Goal: Information Seeking & Learning: Learn about a topic

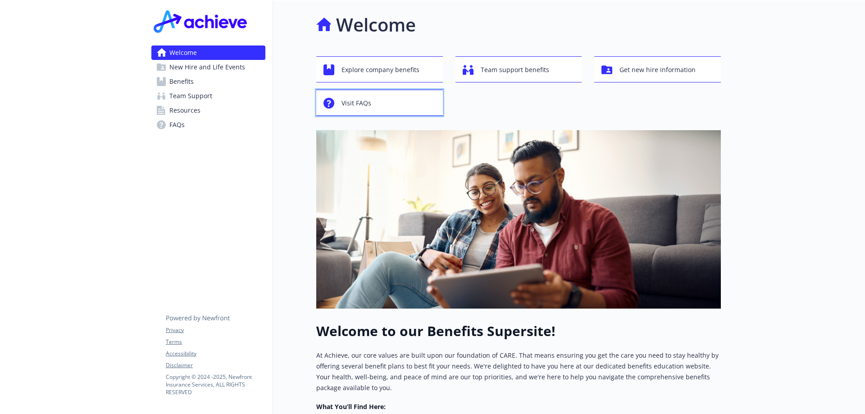
click at [351, 103] on span "Visit FAQs" at bounding box center [356, 103] width 30 height 17
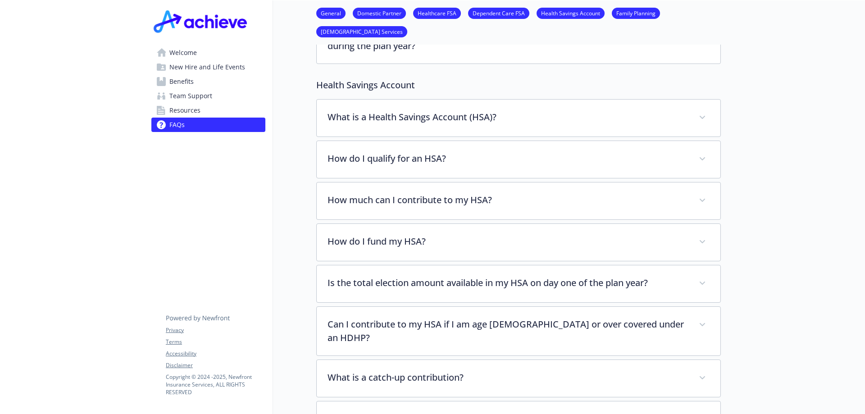
scroll to position [816, 0]
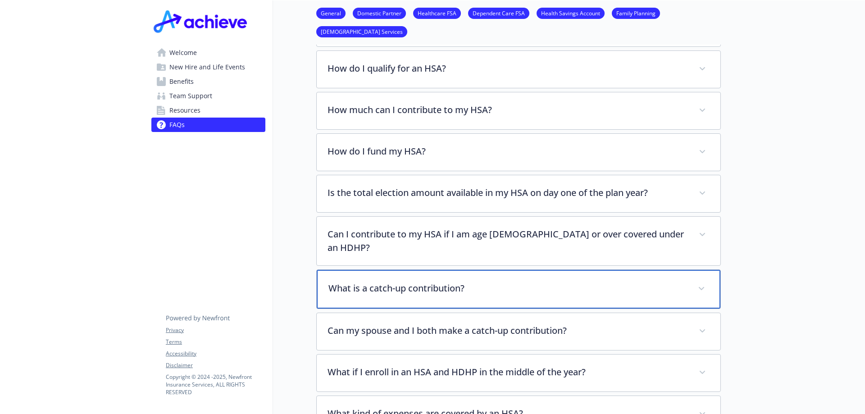
click at [699, 281] on span at bounding box center [701, 288] width 14 height 14
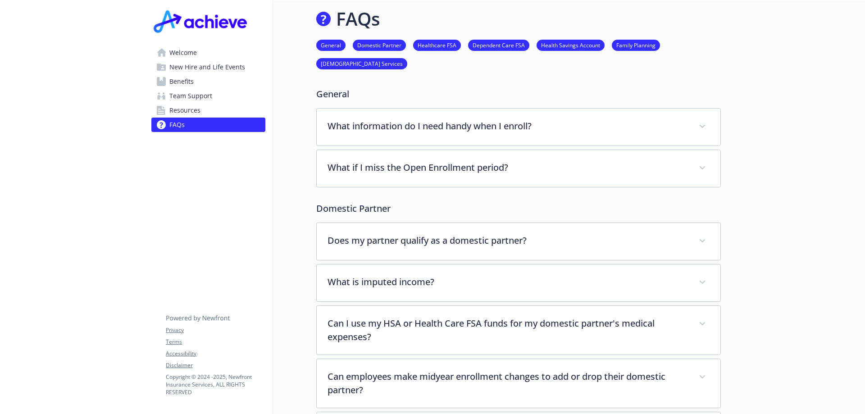
scroll to position [0, 0]
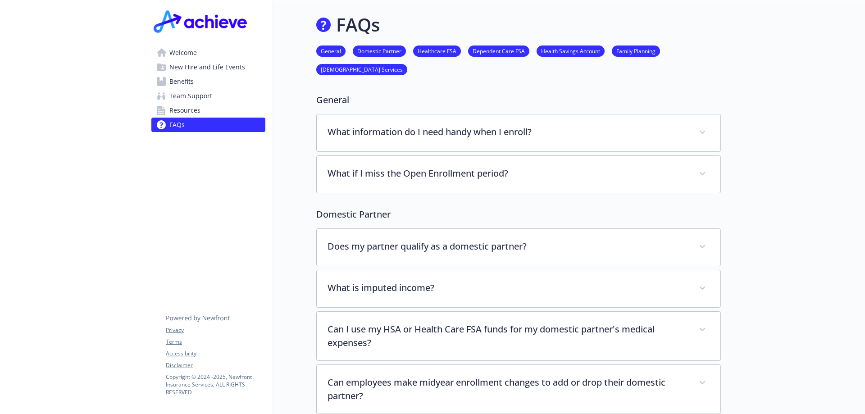
click at [194, 78] on link "Benefits" at bounding box center [208, 81] width 114 height 14
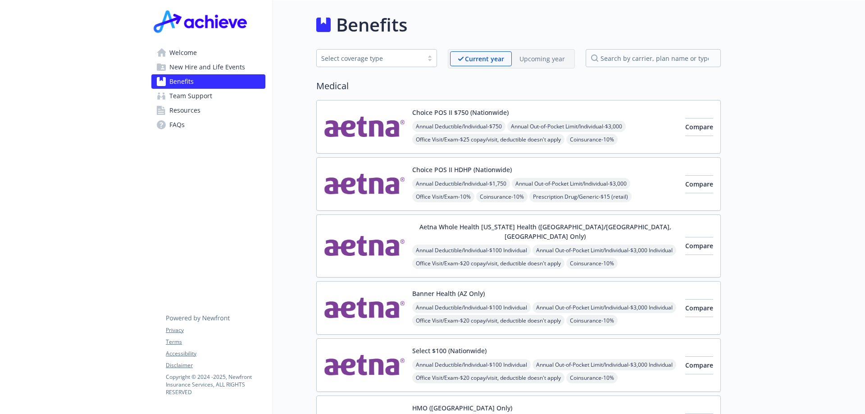
scroll to position [90, 0]
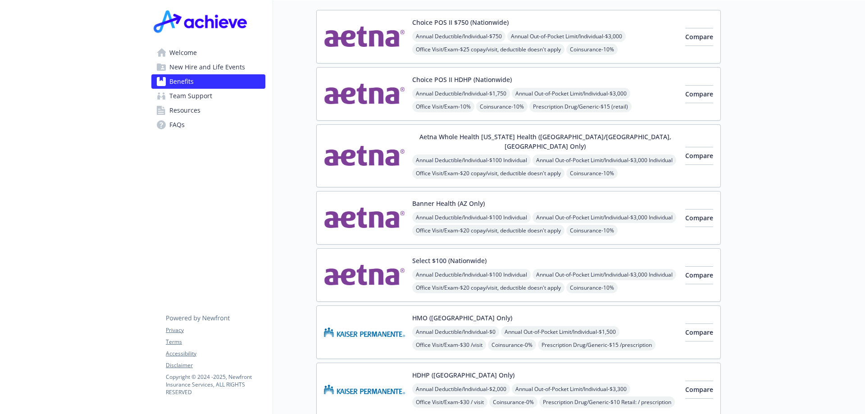
click at [532, 217] on span "Annual Out-of-Pocket Limit/Individual - $3,000 Individual" at bounding box center [604, 217] width 144 height 11
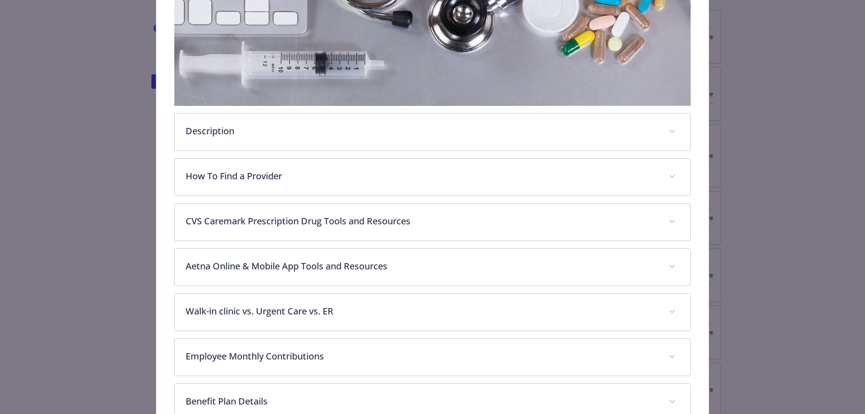
scroll to position [252, 0]
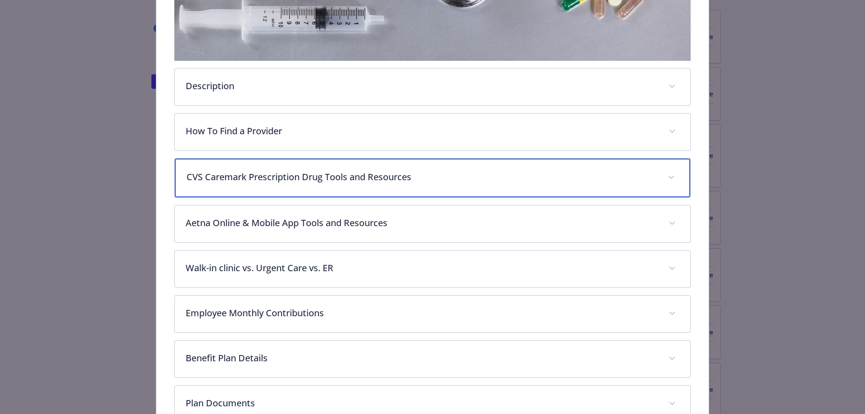
click at [466, 174] on p "CVS Caremark Prescription Drug Tools and Resources" at bounding box center [421, 177] width 471 height 14
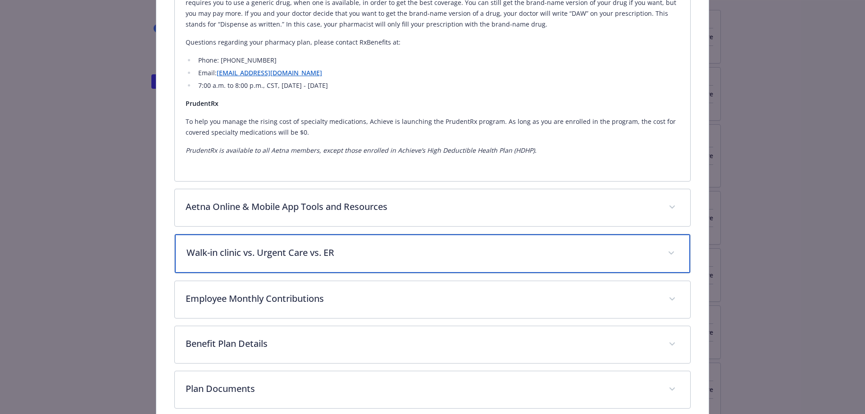
scroll to position [971, 0]
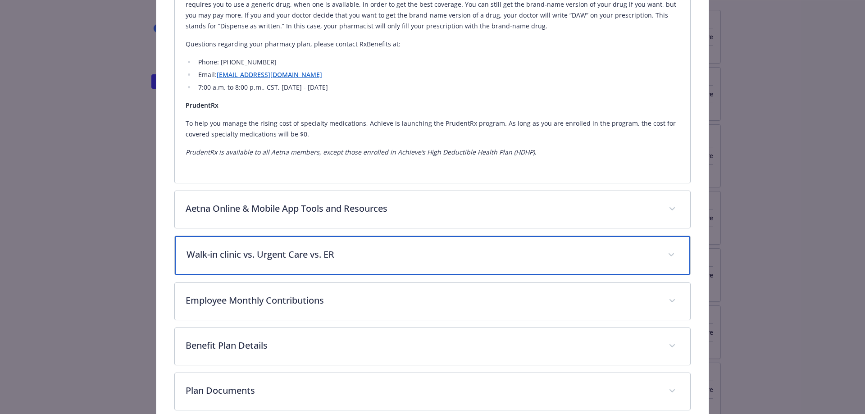
click at [385, 253] on p "Walk-in clinic vs. Urgent Care vs. ER" at bounding box center [421, 255] width 471 height 14
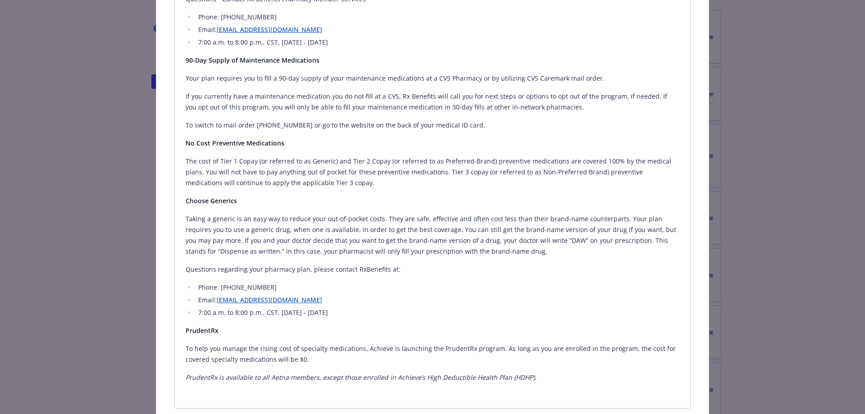
scroll to position [701, 0]
